Goal: Task Accomplishment & Management: Manage account settings

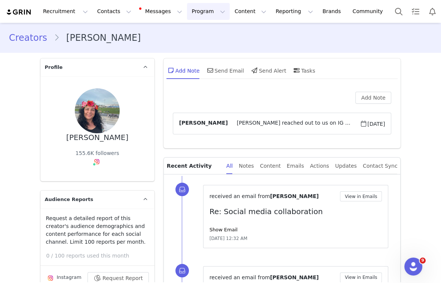
click at [204, 11] on button "Program Program" at bounding box center [208, 11] width 43 height 17
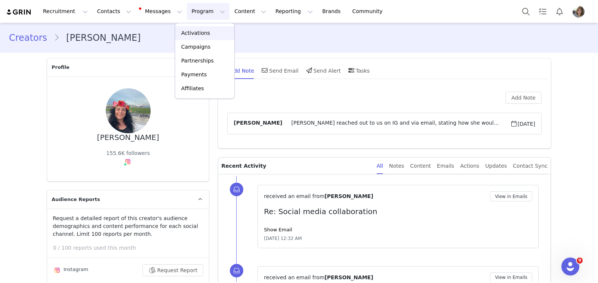
click at [204, 32] on p "Activations" at bounding box center [195, 33] width 29 height 8
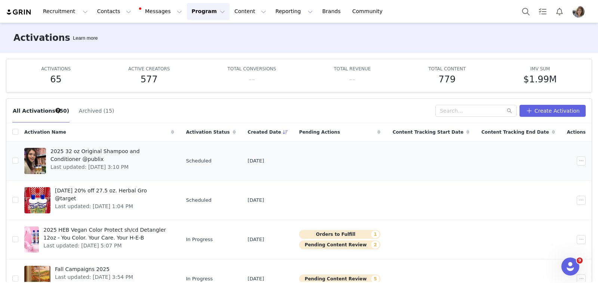
click at [46, 160] on div at bounding box center [35, 161] width 22 height 26
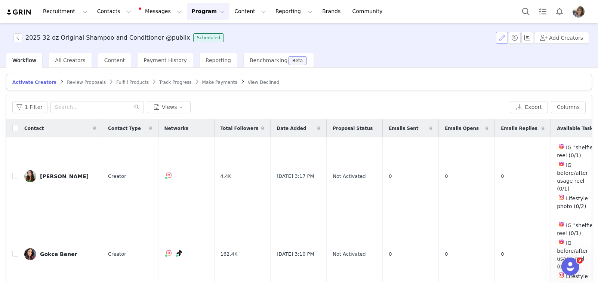
click at [440, 39] on button "button" at bounding box center [502, 38] width 12 height 12
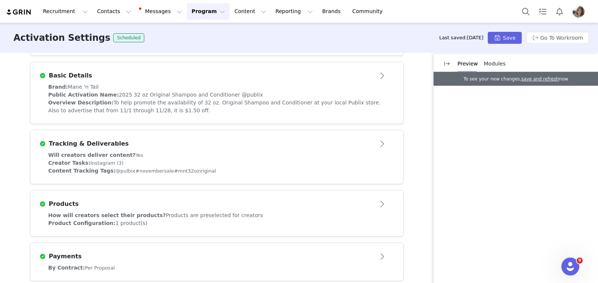
scroll to position [195, 0]
